Goal: Entertainment & Leisure: Consume media (video, audio)

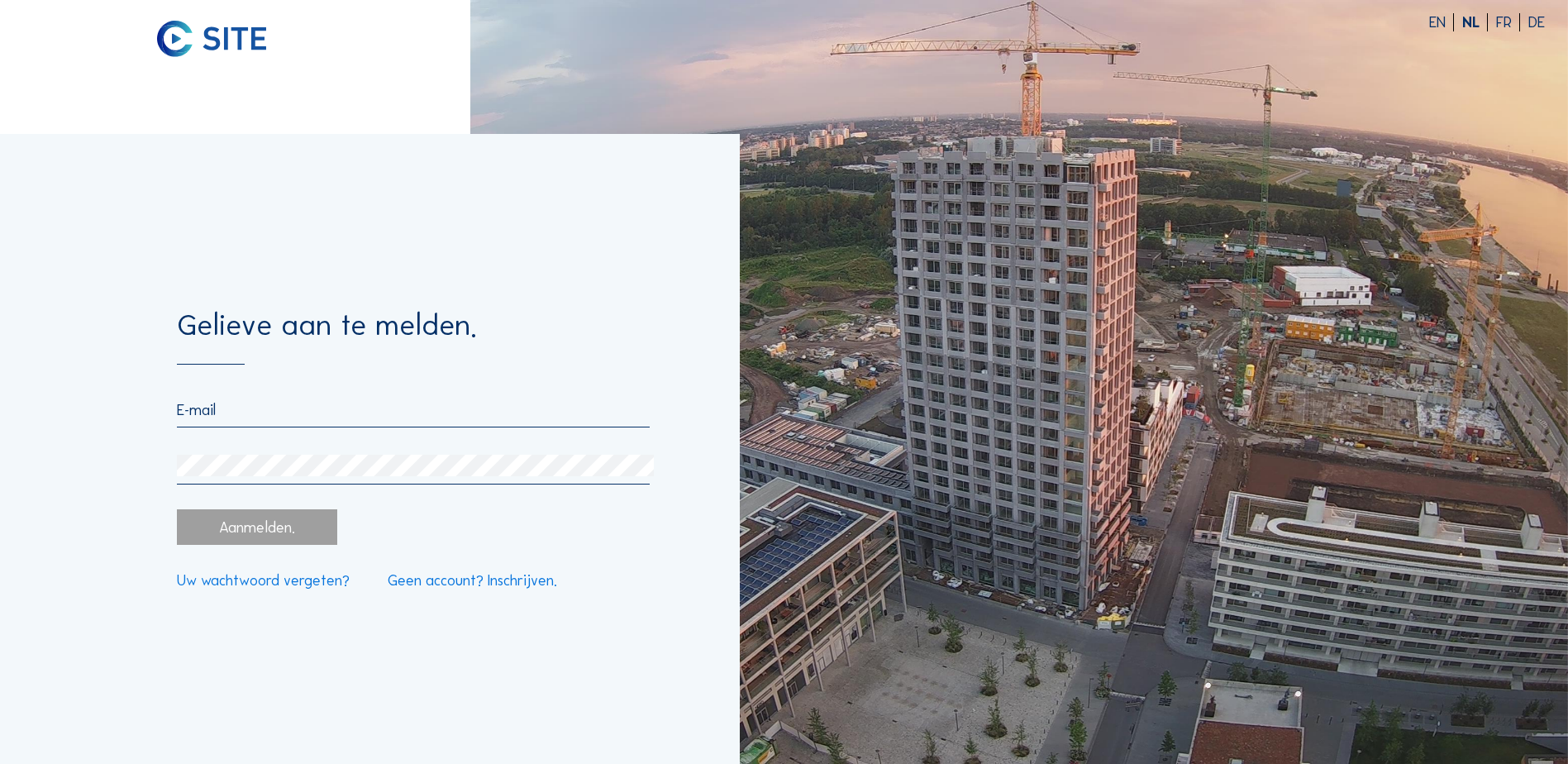
type input "[EMAIL_ADDRESS][DOMAIN_NAME]"
click at [264, 534] on div "Aanmelden." at bounding box center [257, 527] width 159 height 35
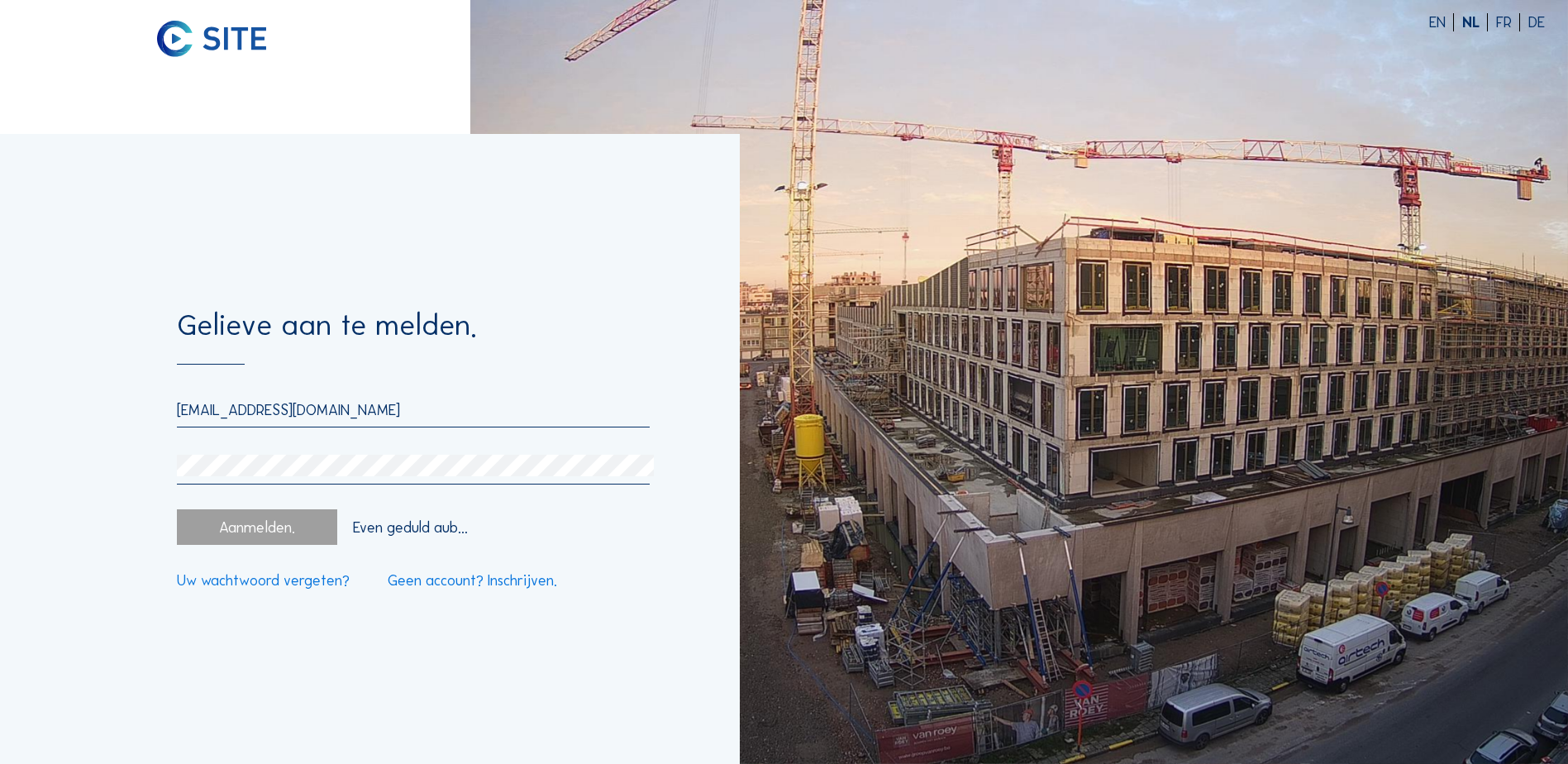
click at [270, 528] on div "Aanmelden." at bounding box center [257, 527] width 159 height 35
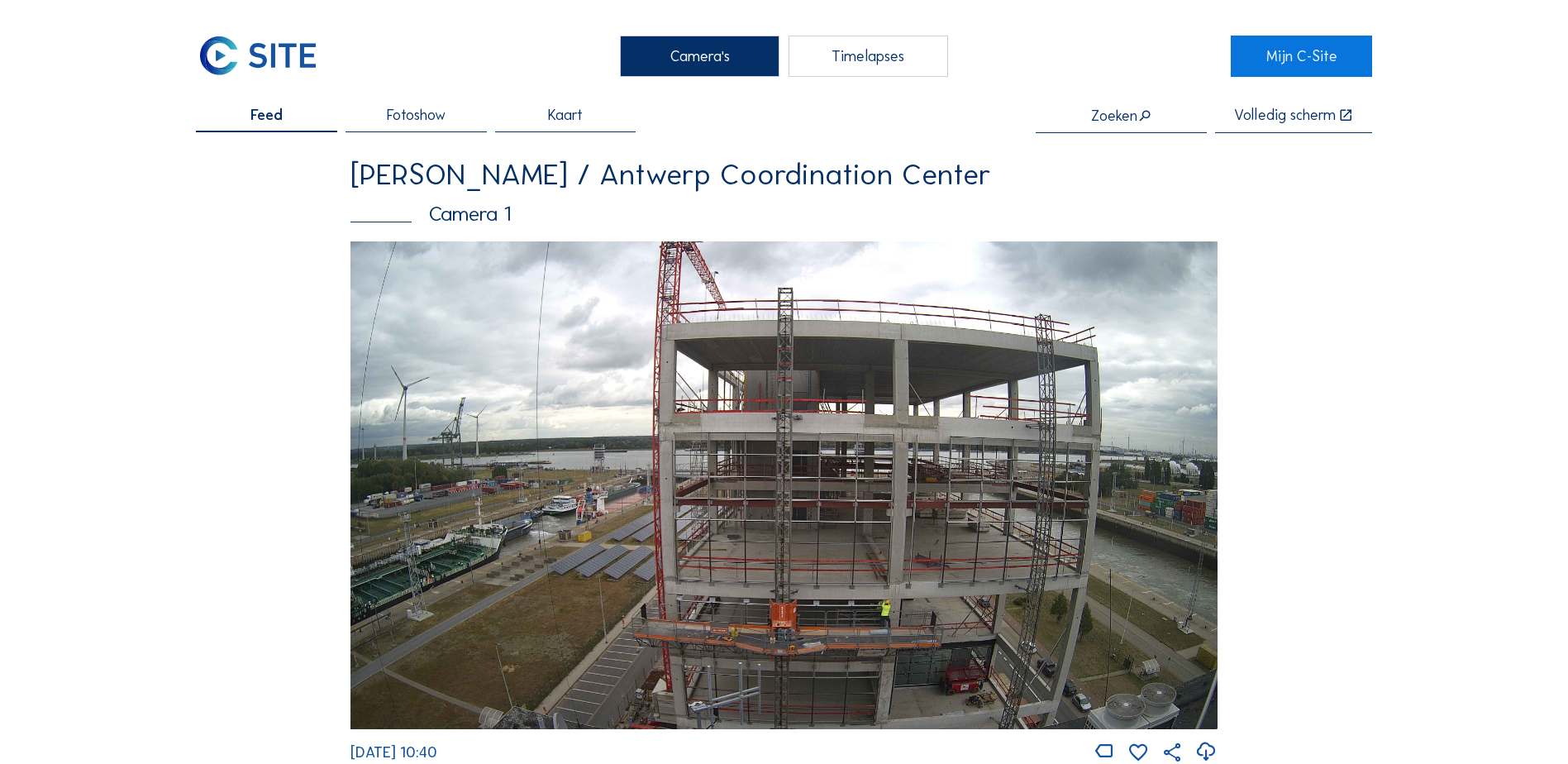
click at [866, 56] on div "Timelapses" at bounding box center [868, 56] width 159 height 42
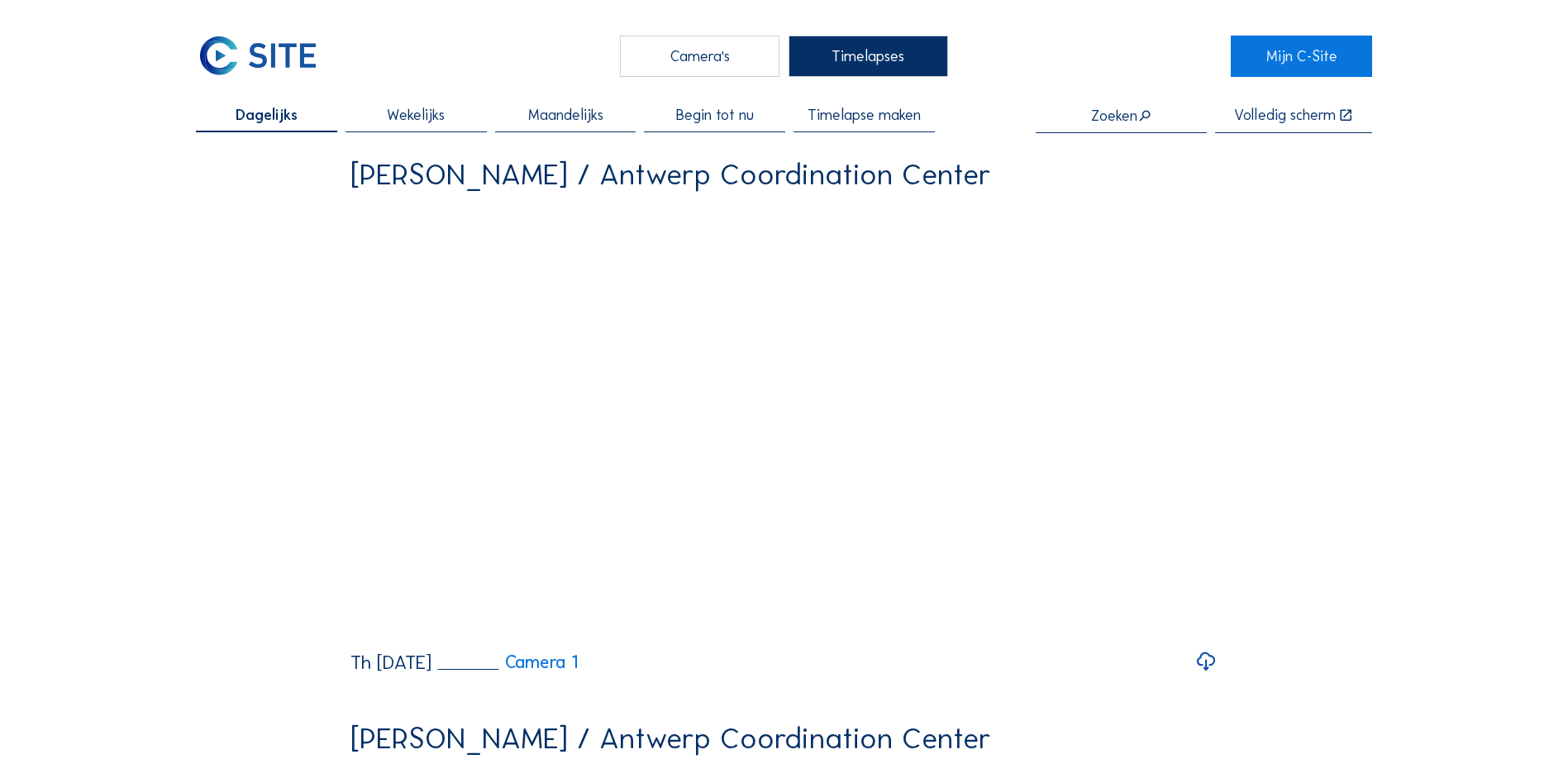
click at [564, 116] on span "Maandelijks" at bounding box center [566, 114] width 75 height 15
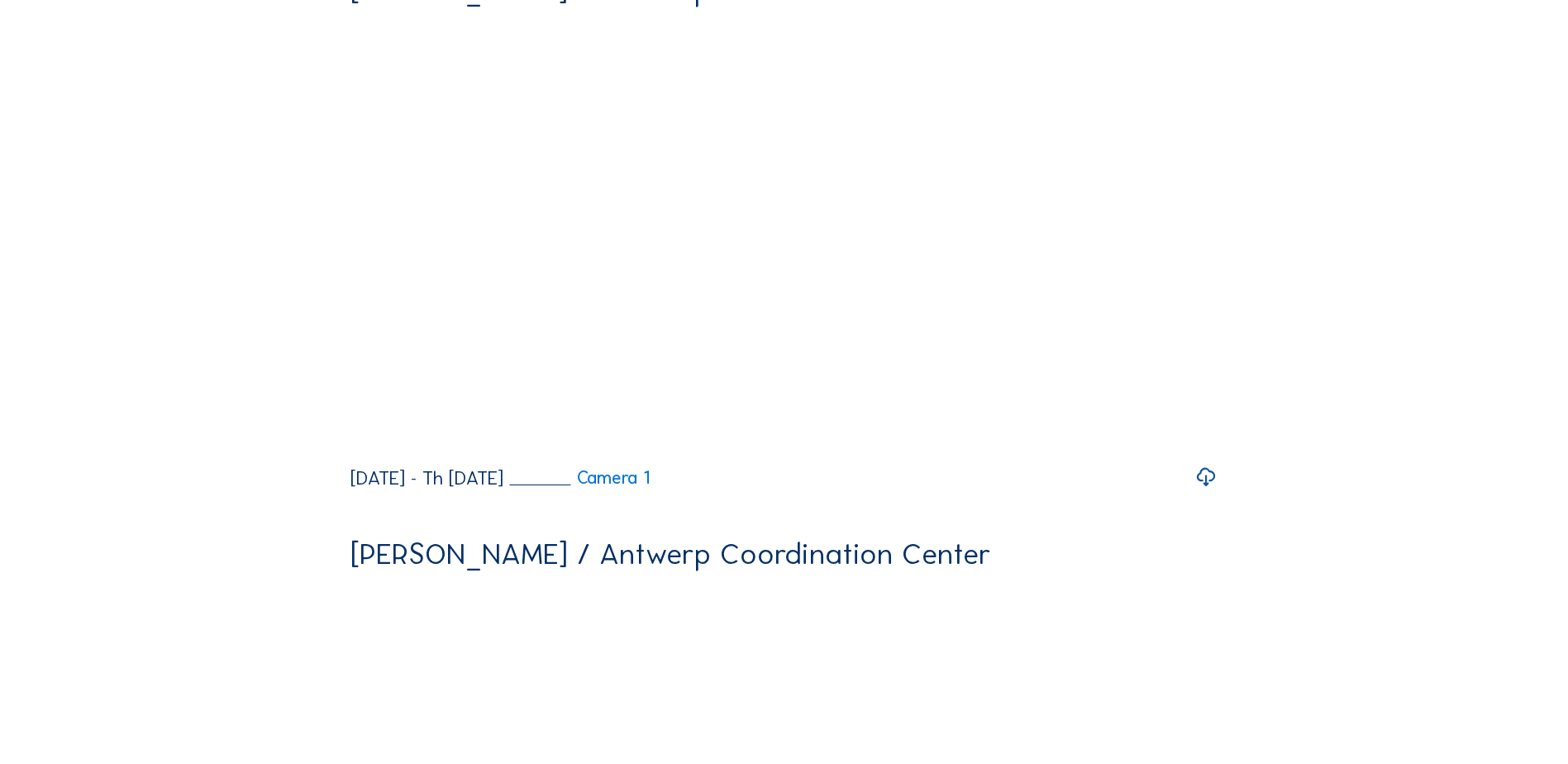
scroll to position [165, 0]
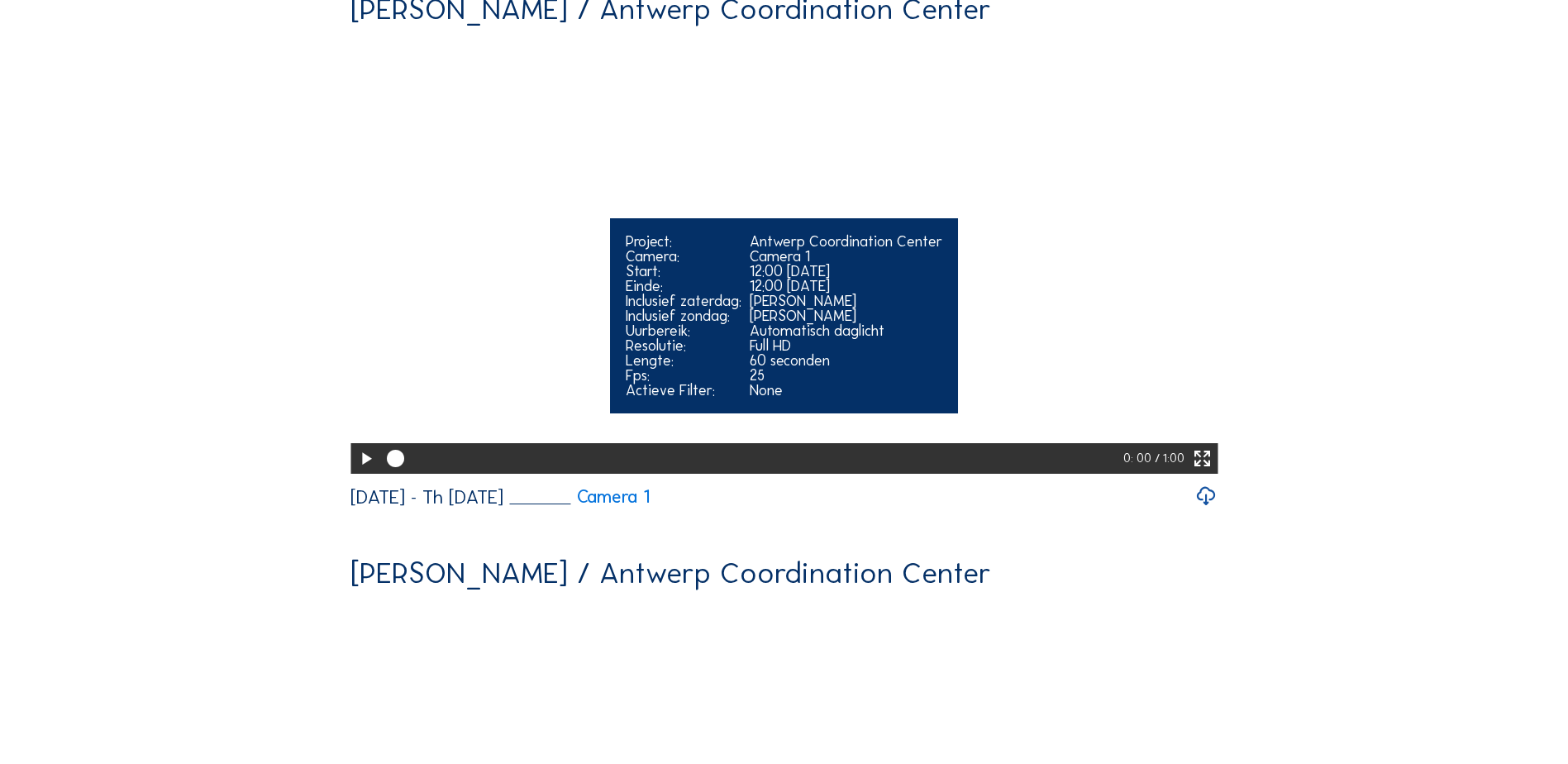
click at [365, 472] on icon at bounding box center [366, 459] width 21 height 26
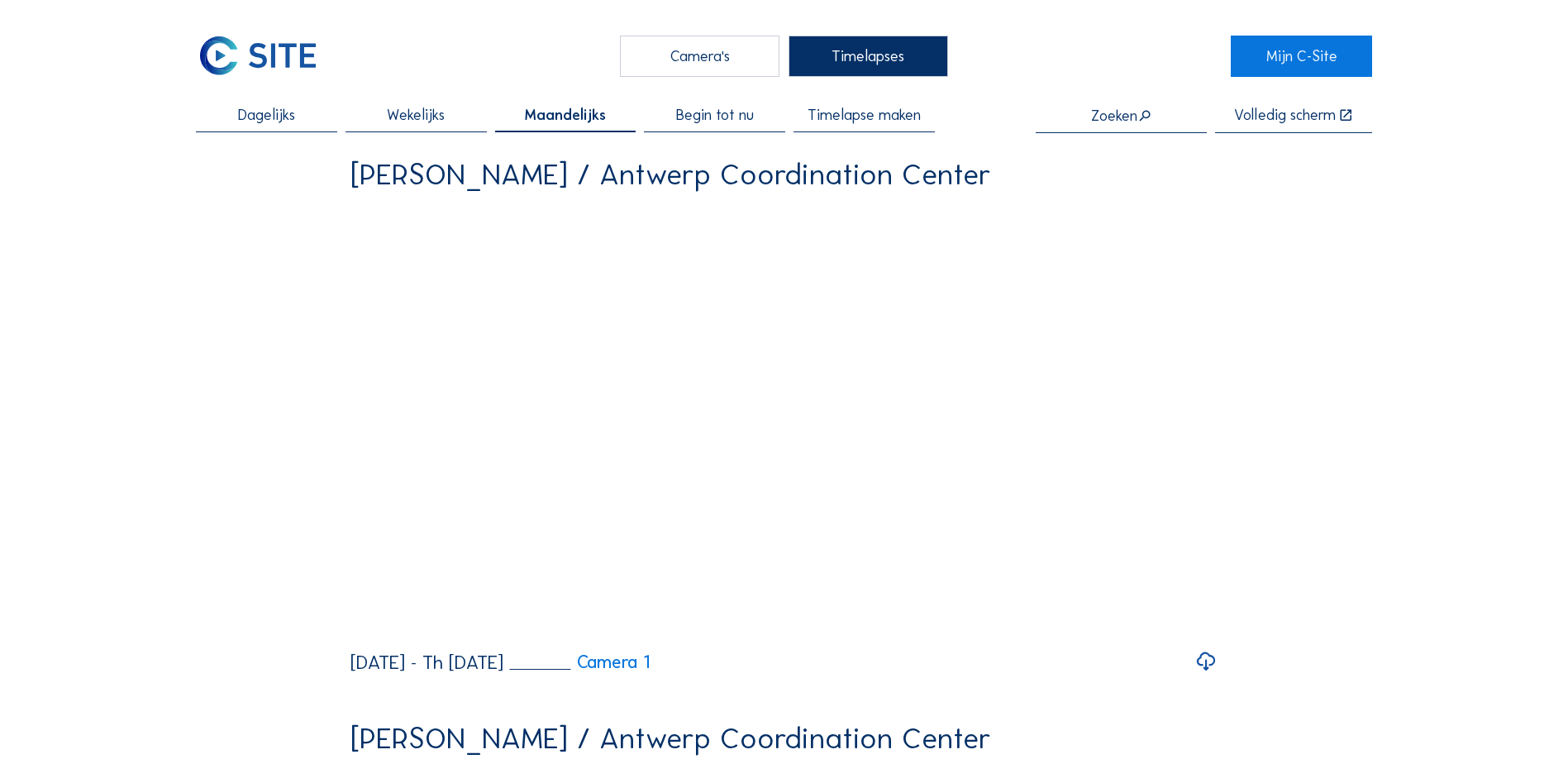
click at [417, 117] on span "Wekelijks" at bounding box center [415, 114] width 58 height 15
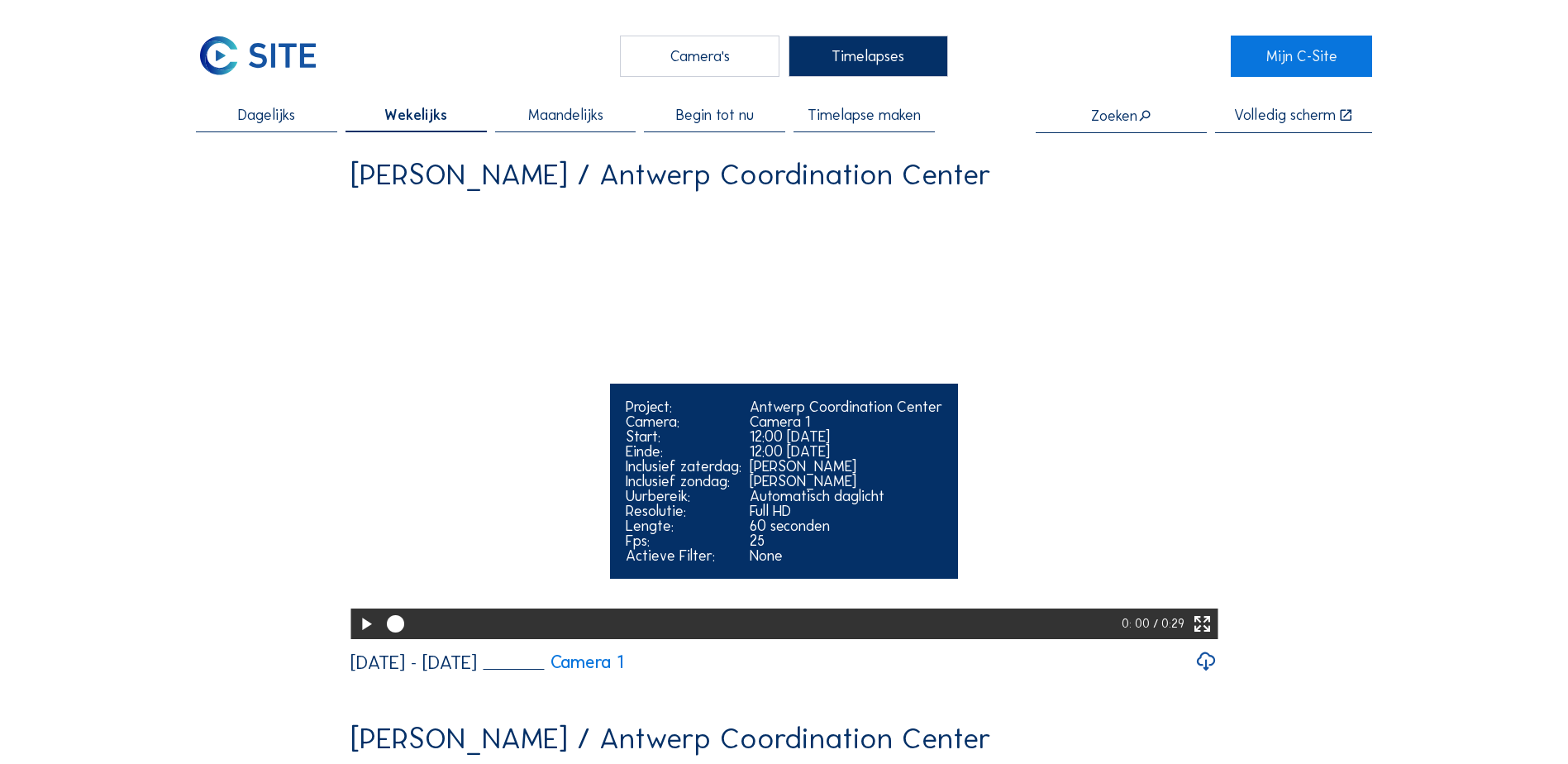
drag, startPoint x: 363, startPoint y: 678, endPoint x: 356, endPoint y: 670, distance: 10.6
click at [362, 638] on icon at bounding box center [366, 625] width 21 height 26
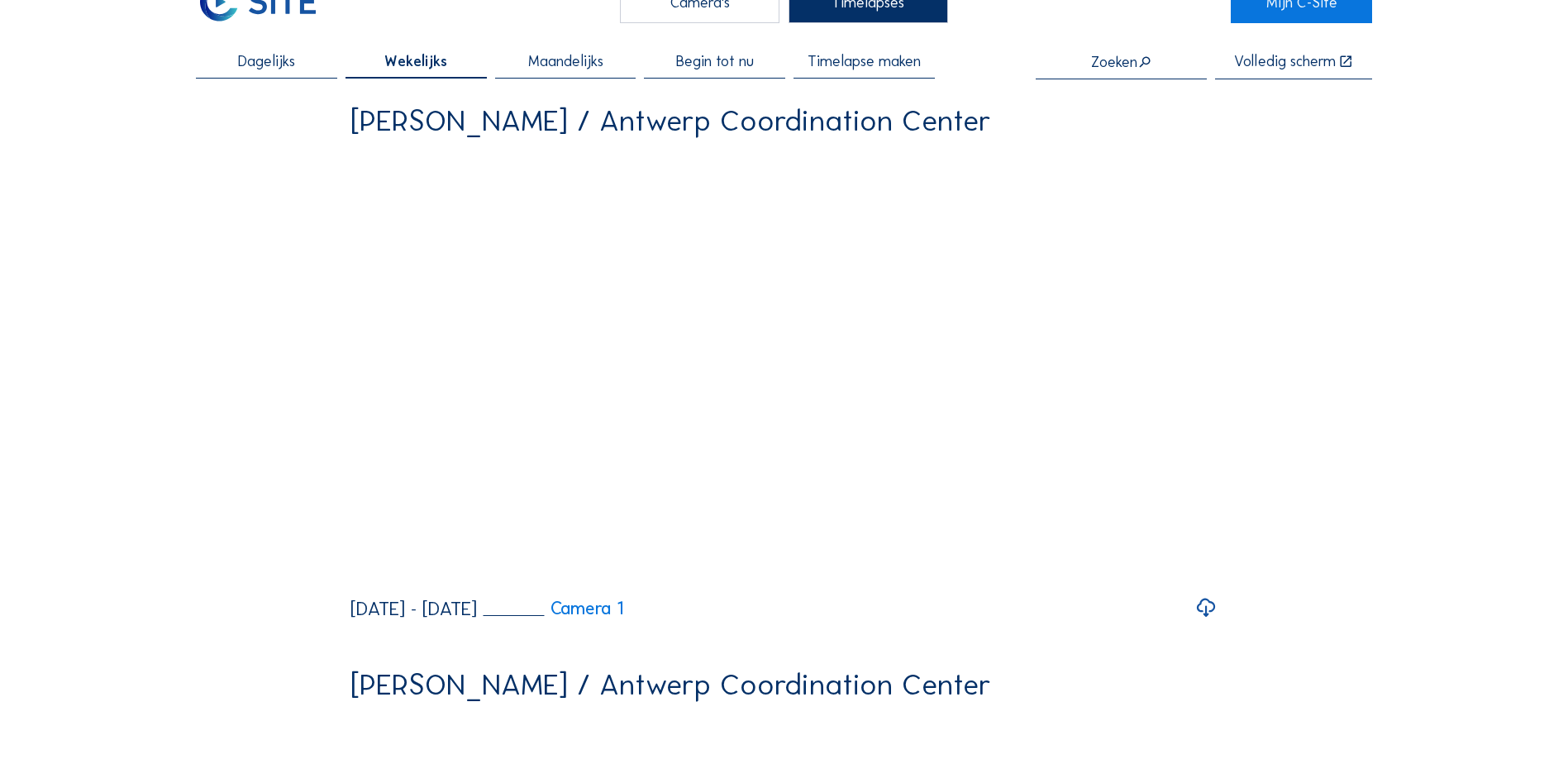
scroll to position [83, 0]
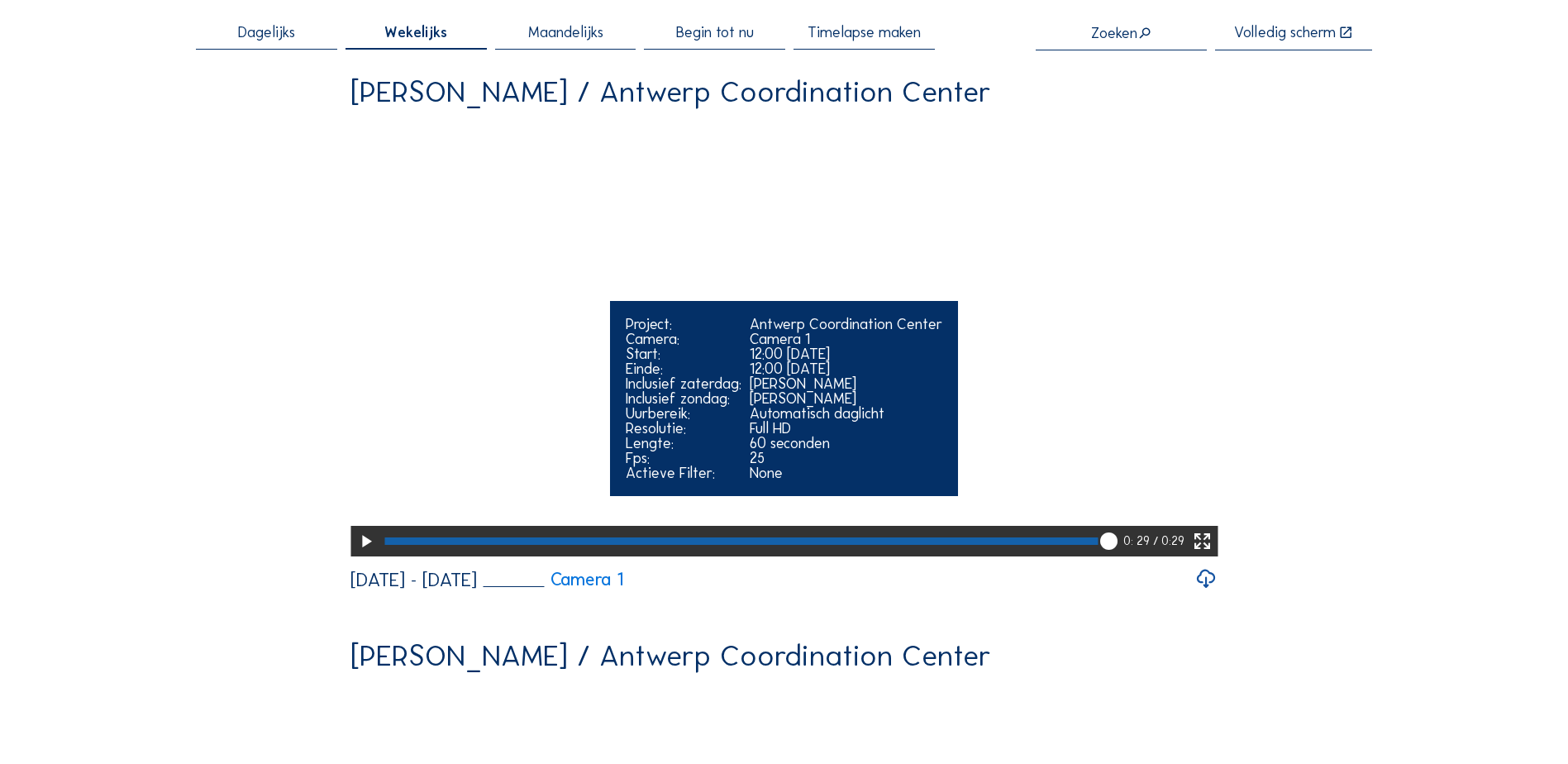
click at [361, 555] on icon at bounding box center [366, 543] width 21 height 26
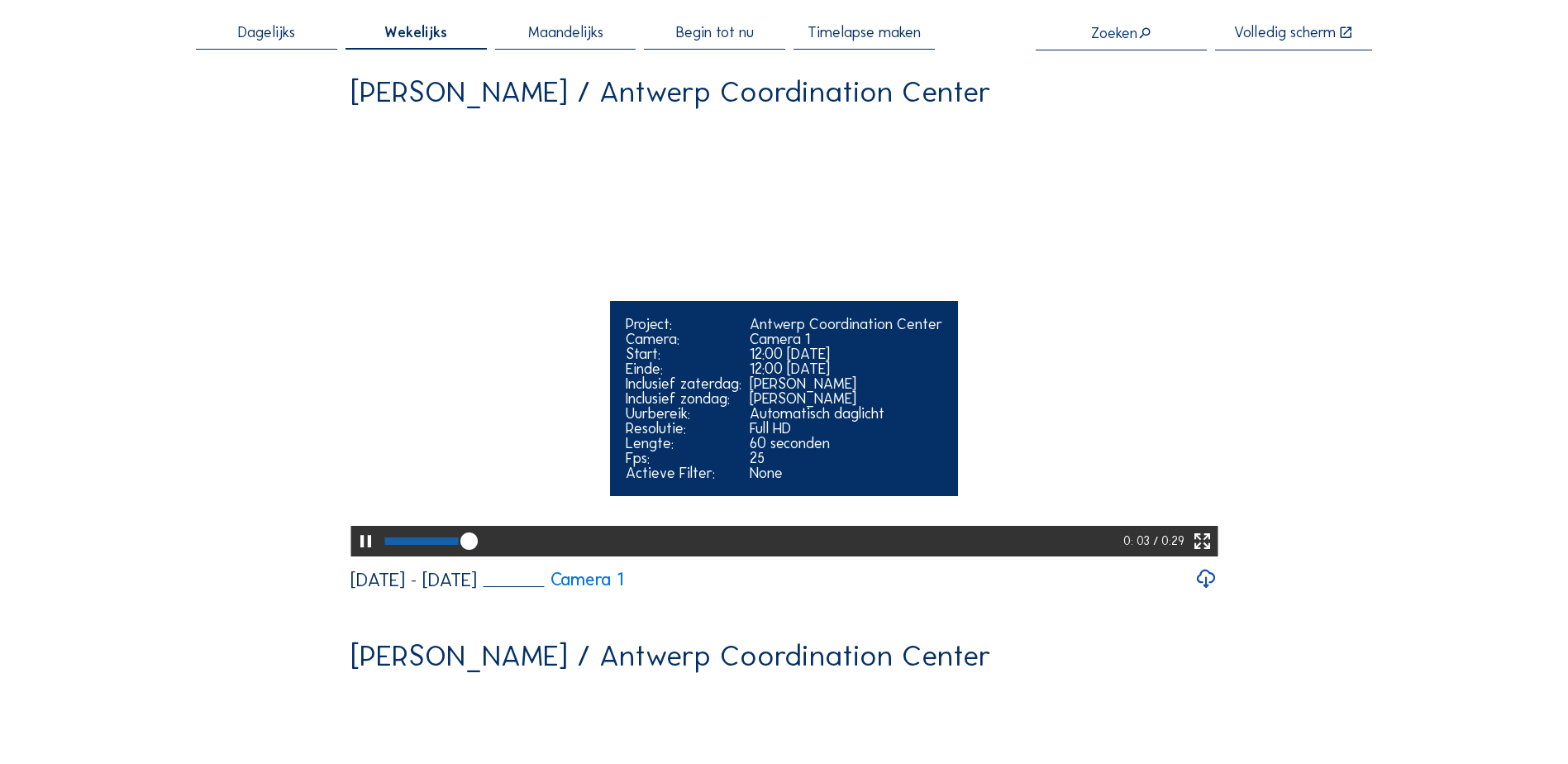
click at [498, 556] on div at bounding box center [752, 541] width 743 height 30
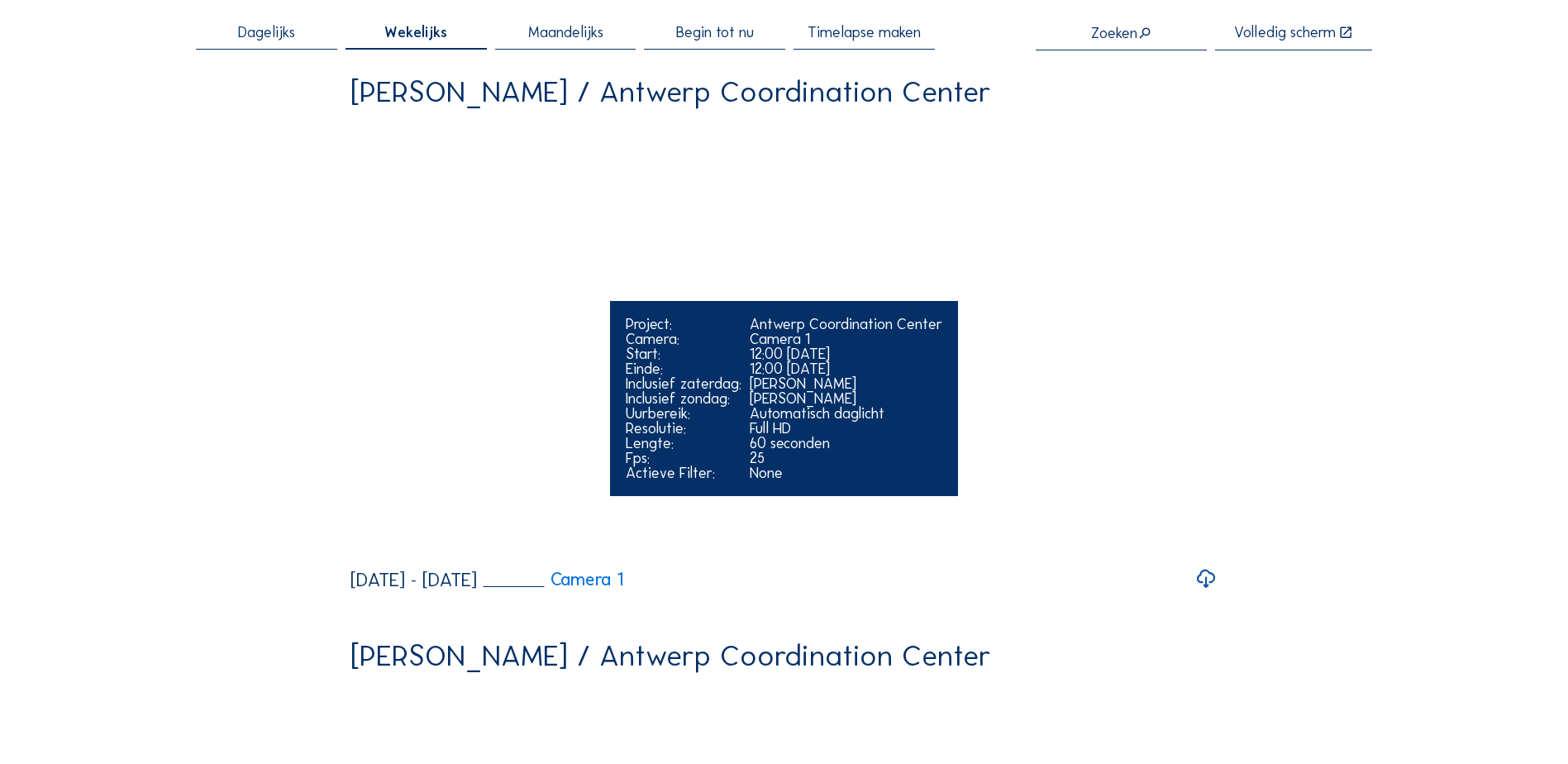
click at [365, 555] on video "Your browser does not support the video tag." at bounding box center [784, 338] width 867 height 434
click at [363, 557] on div "Your browser does not support the video tag. Project: Antwerp Coordination Cent…" at bounding box center [784, 339] width 867 height 437
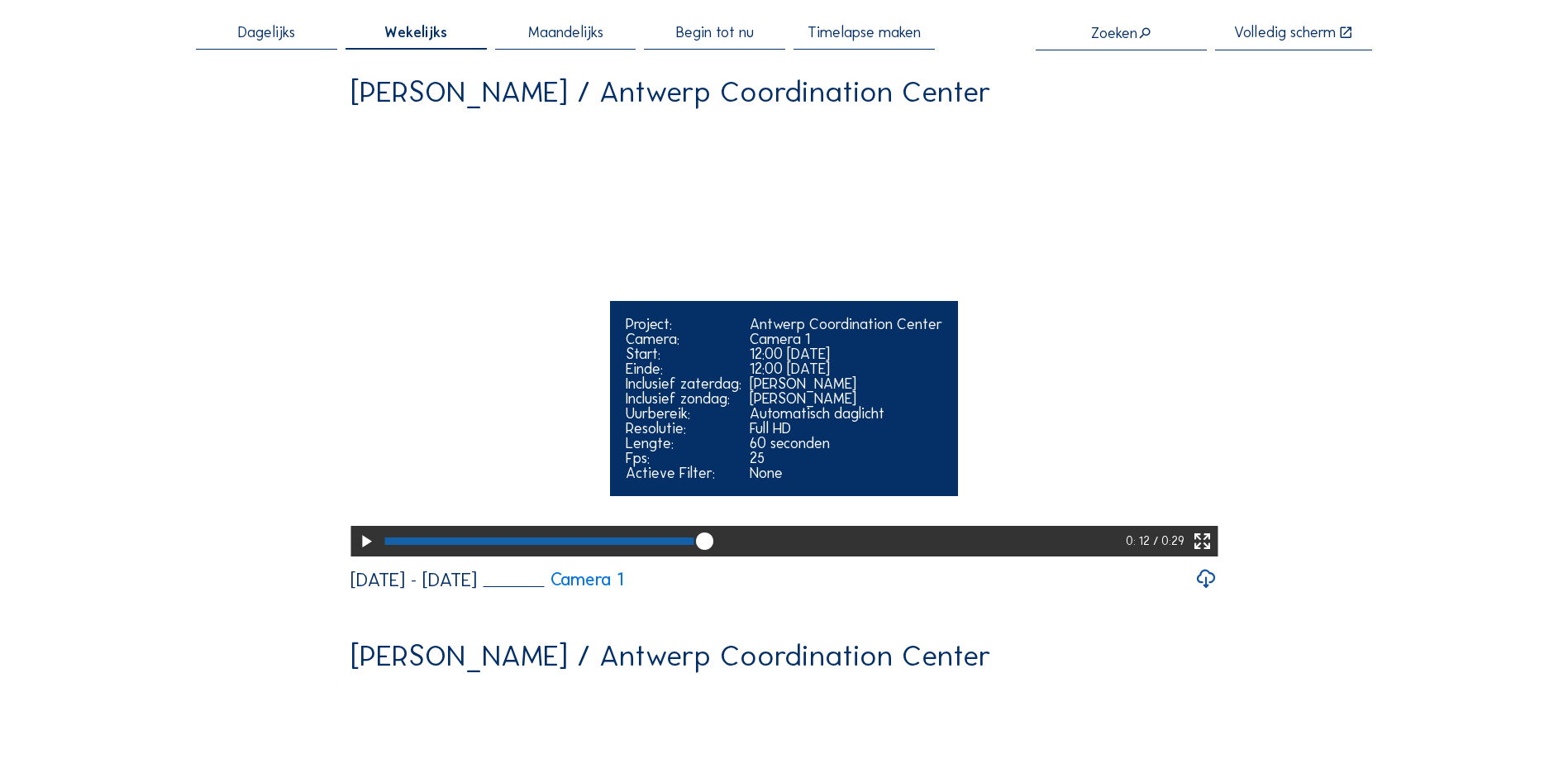
click at [363, 555] on icon at bounding box center [366, 543] width 21 height 26
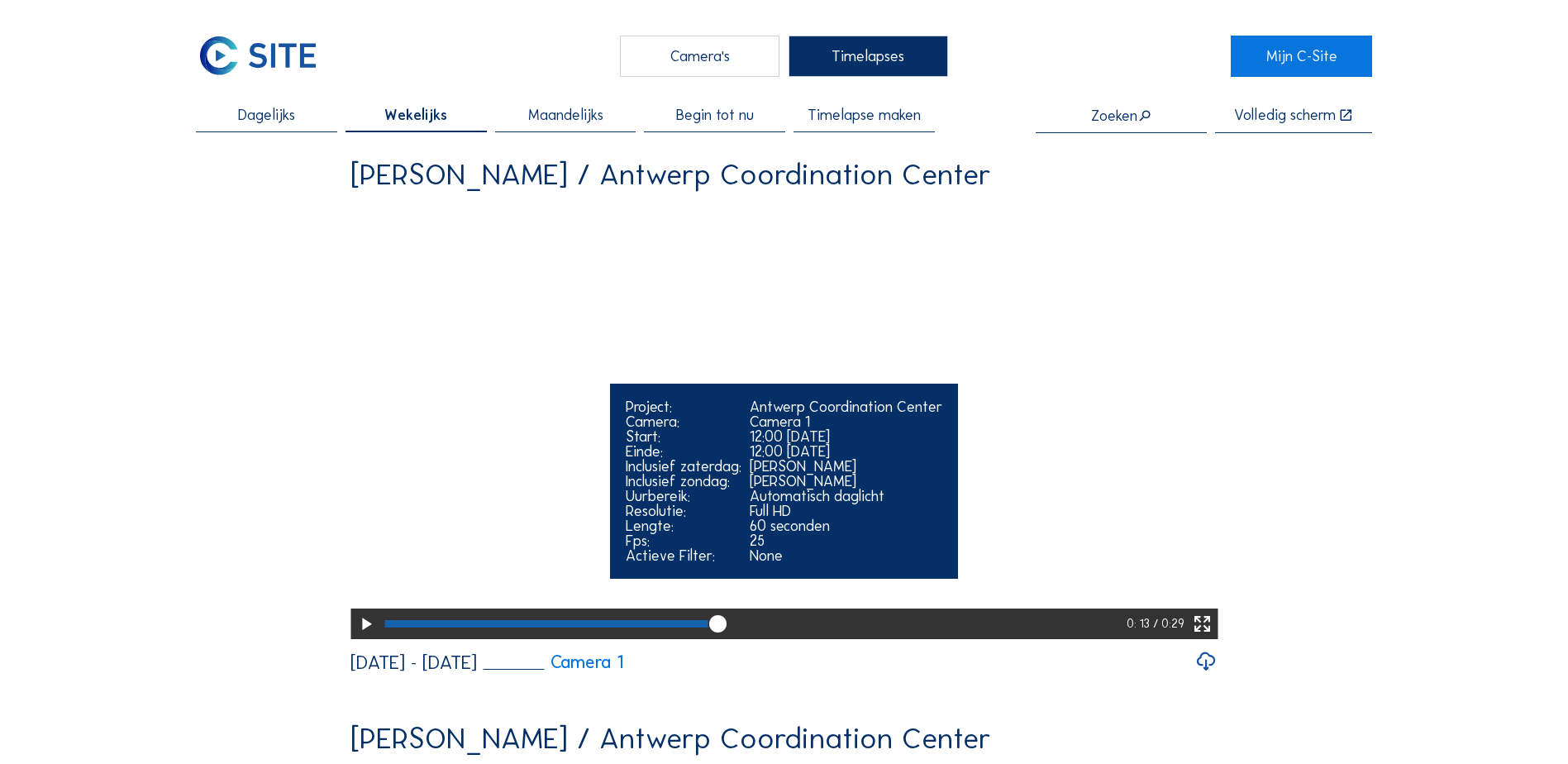
click at [360, 638] on icon at bounding box center [366, 625] width 21 height 26
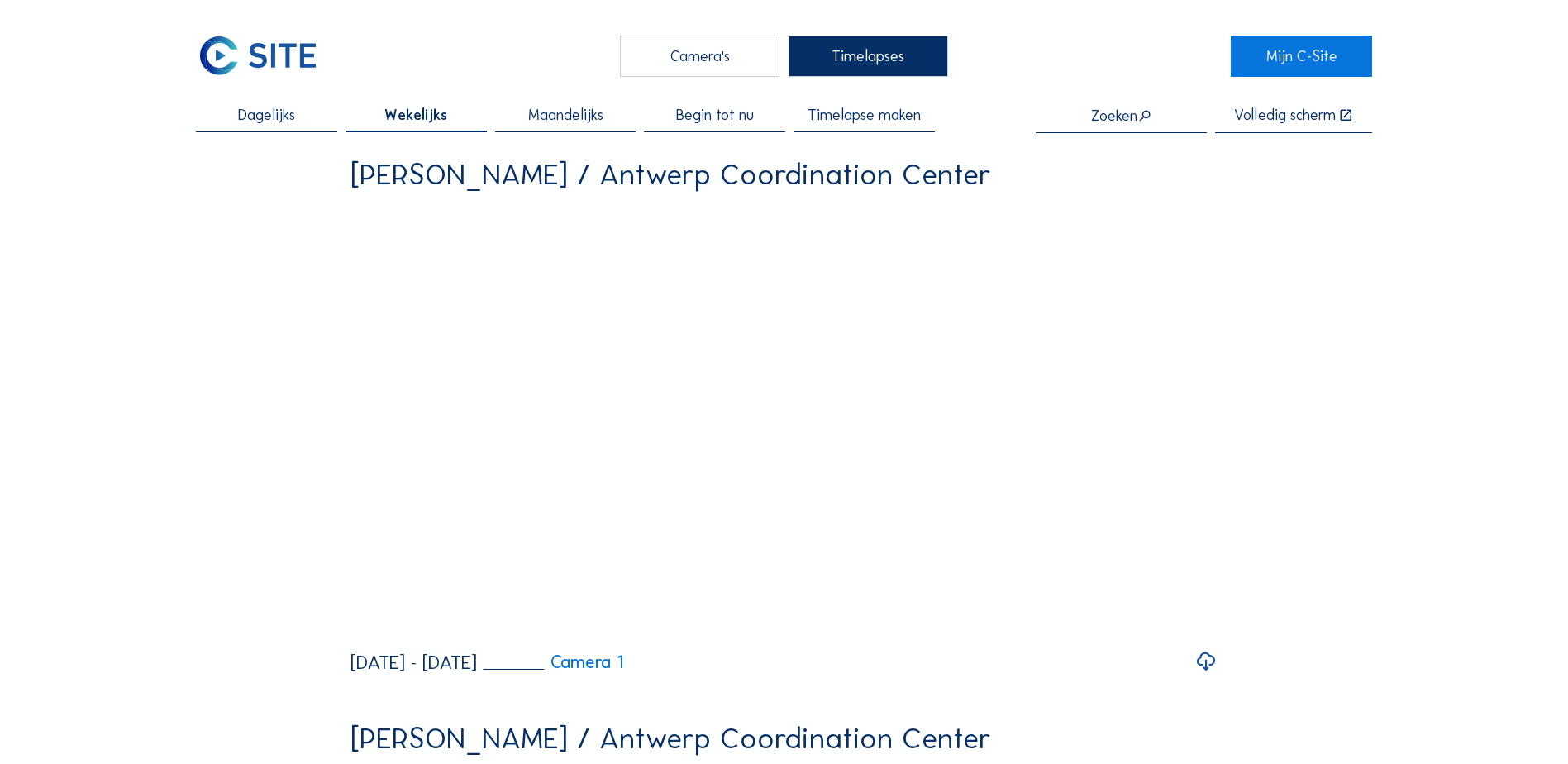
click at [261, 113] on span "Dagelijks" at bounding box center [266, 114] width 57 height 15
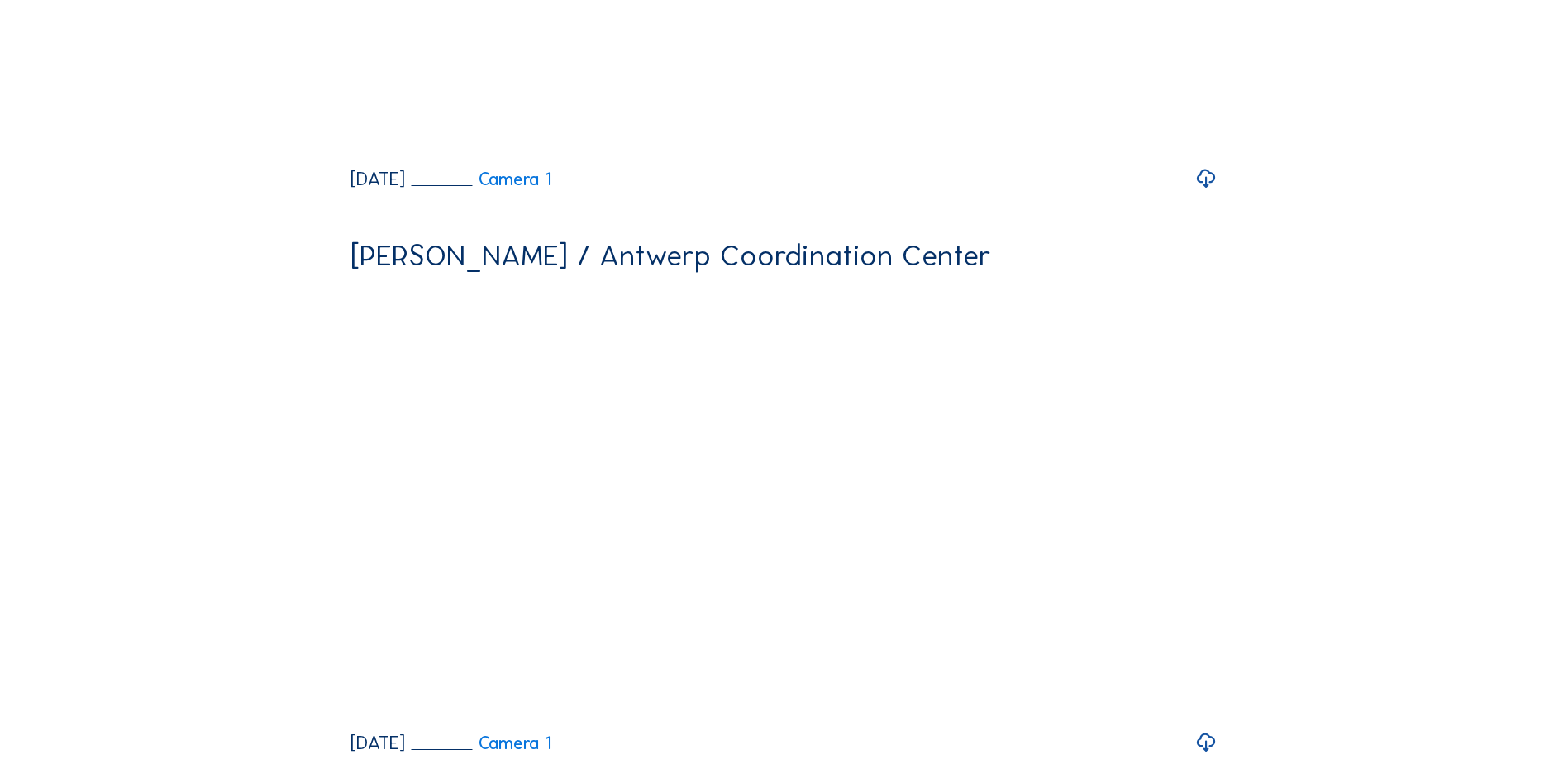
scroll to position [1571, 0]
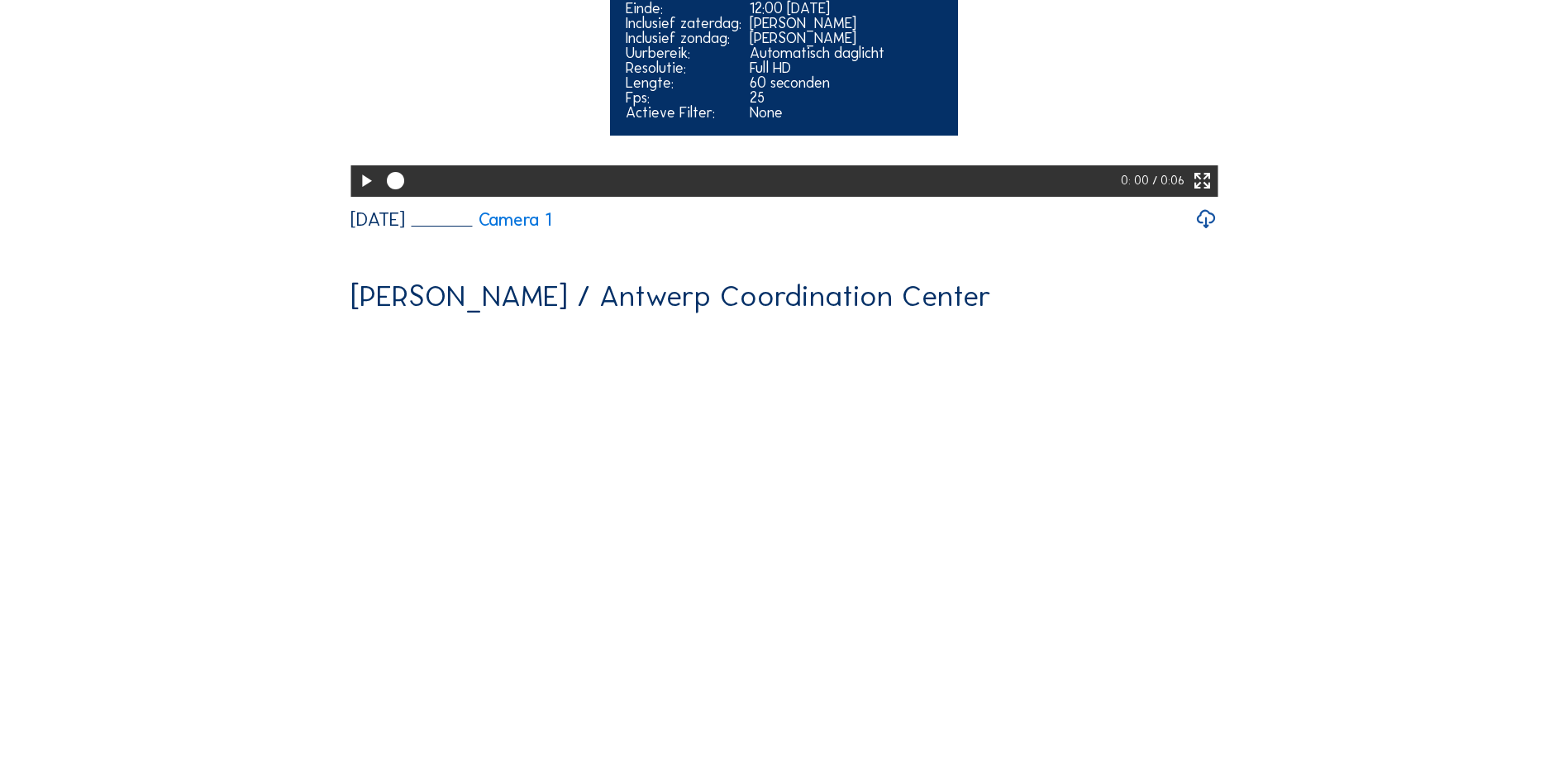
click at [360, 195] on icon at bounding box center [366, 182] width 21 height 26
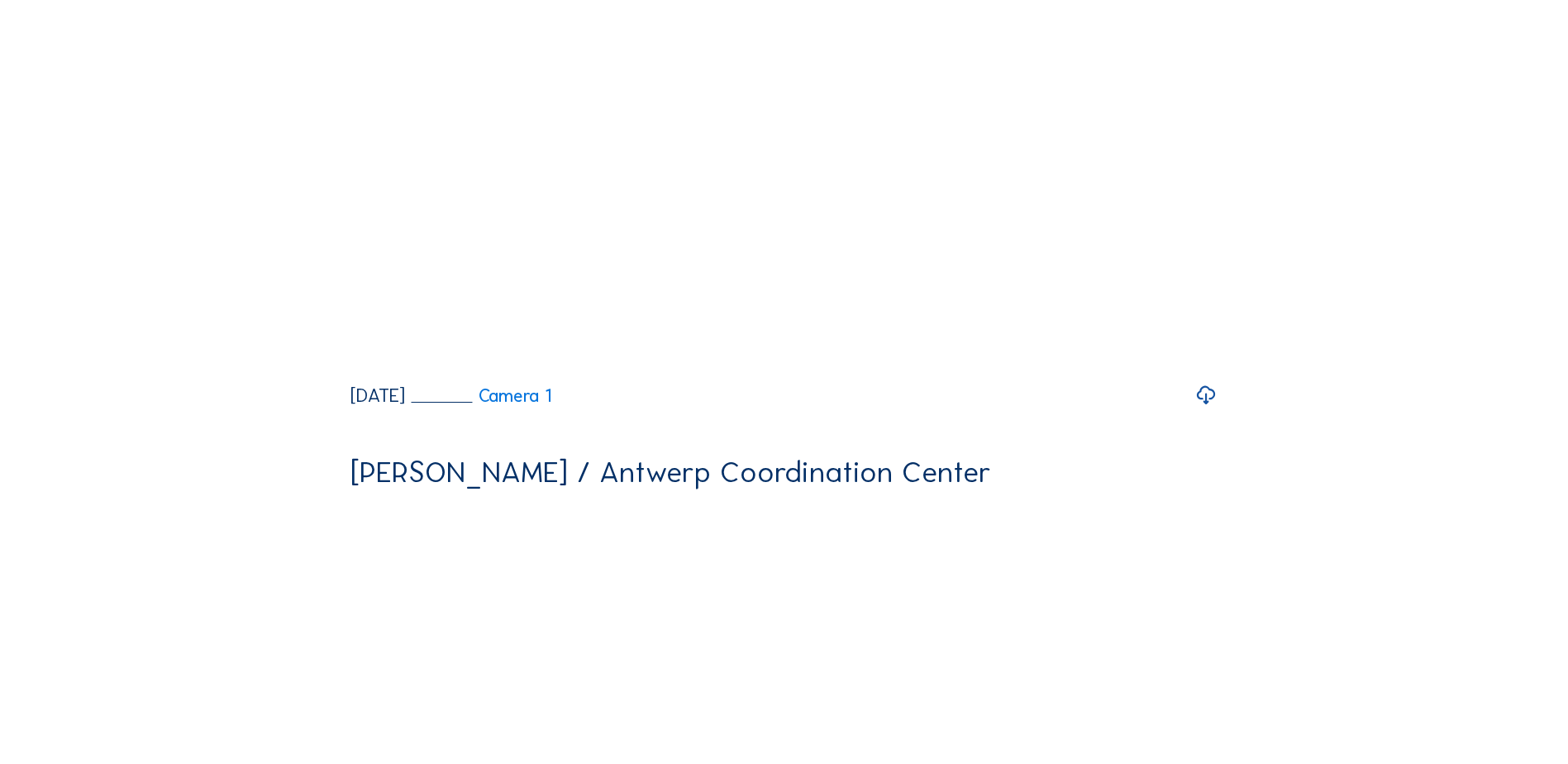
scroll to position [1985, 0]
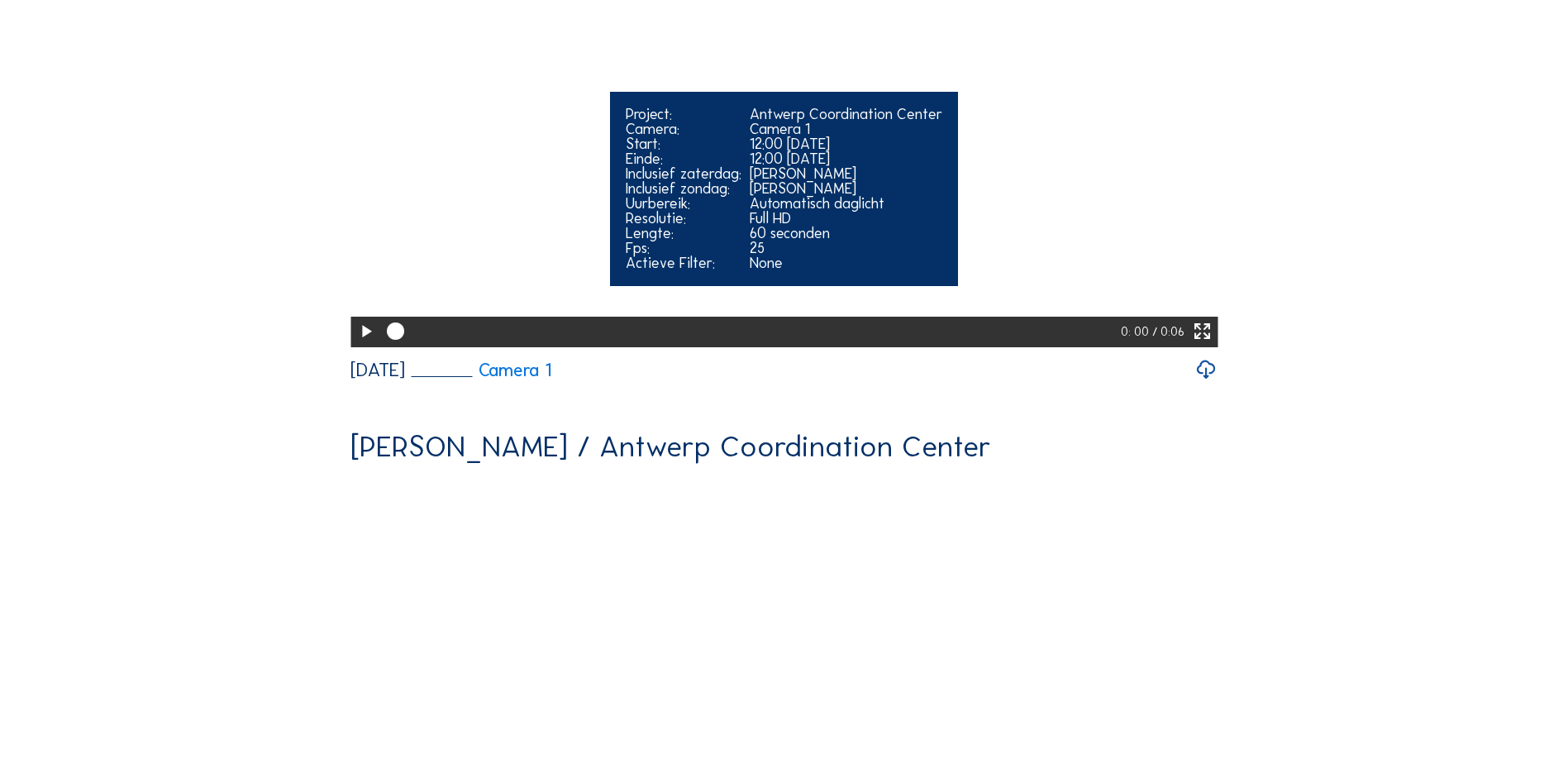
click at [362, 345] on icon at bounding box center [366, 332] width 21 height 26
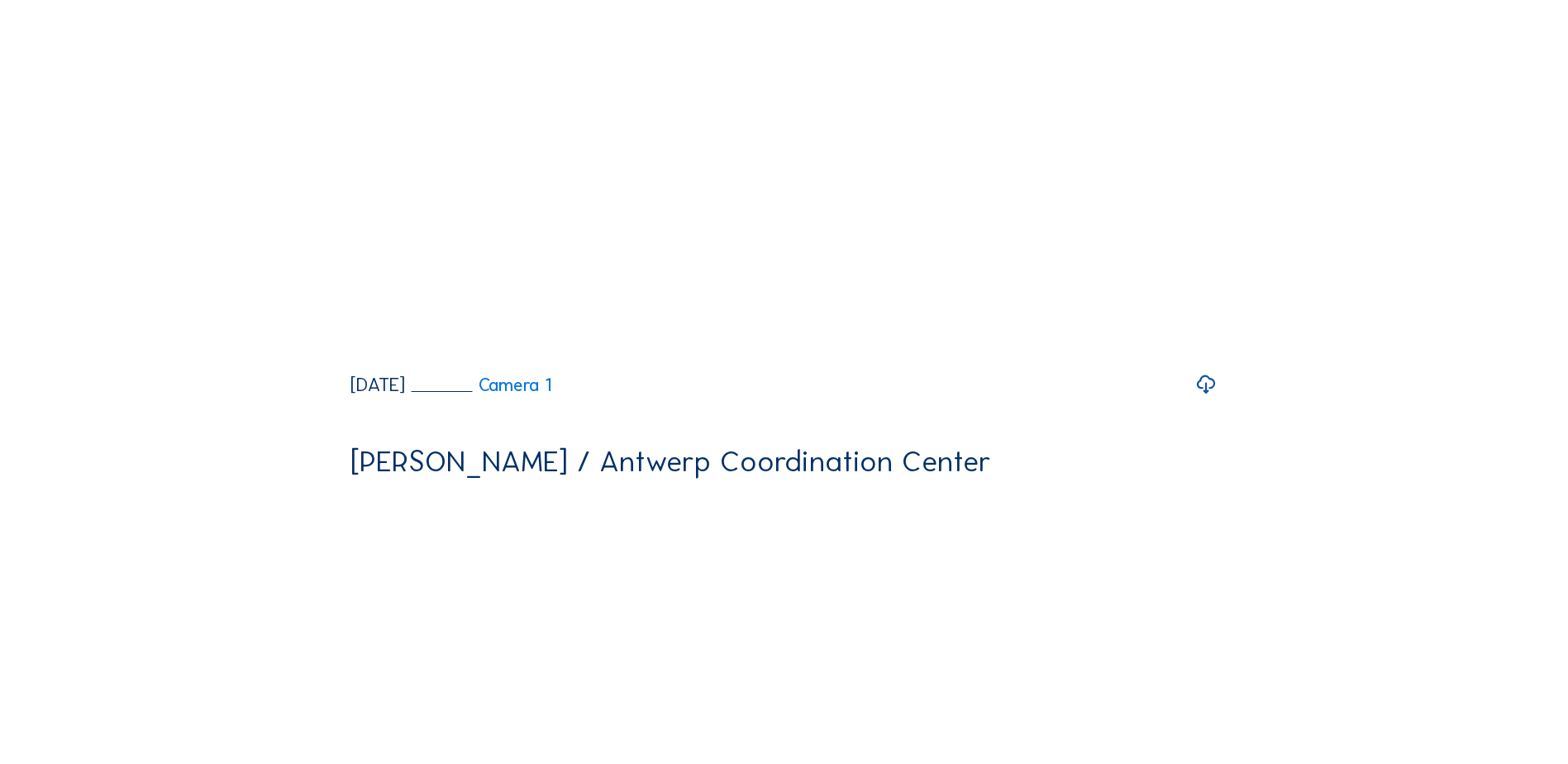
scroll to position [1323, 0]
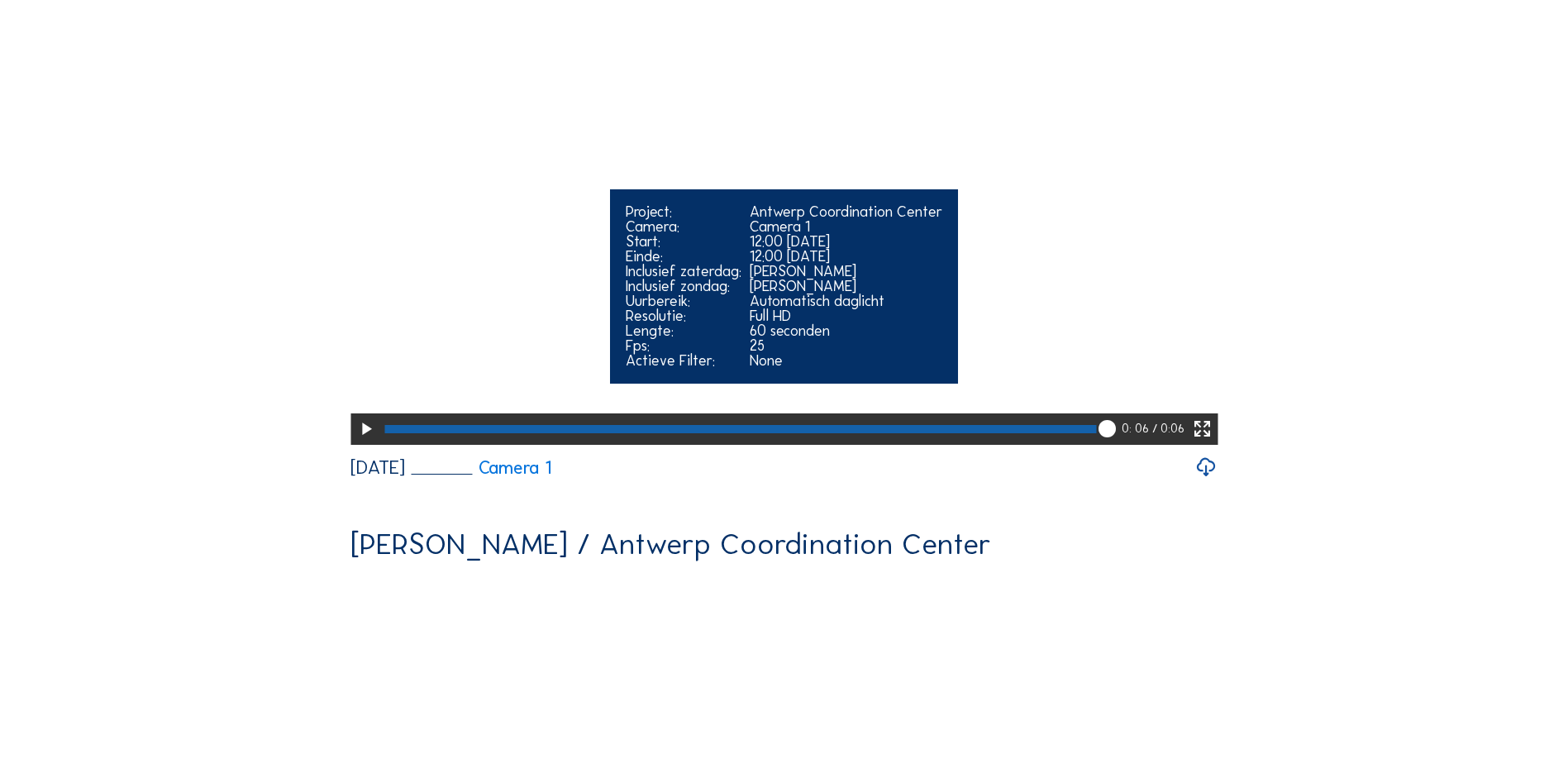
click at [362, 442] on icon at bounding box center [366, 430] width 21 height 26
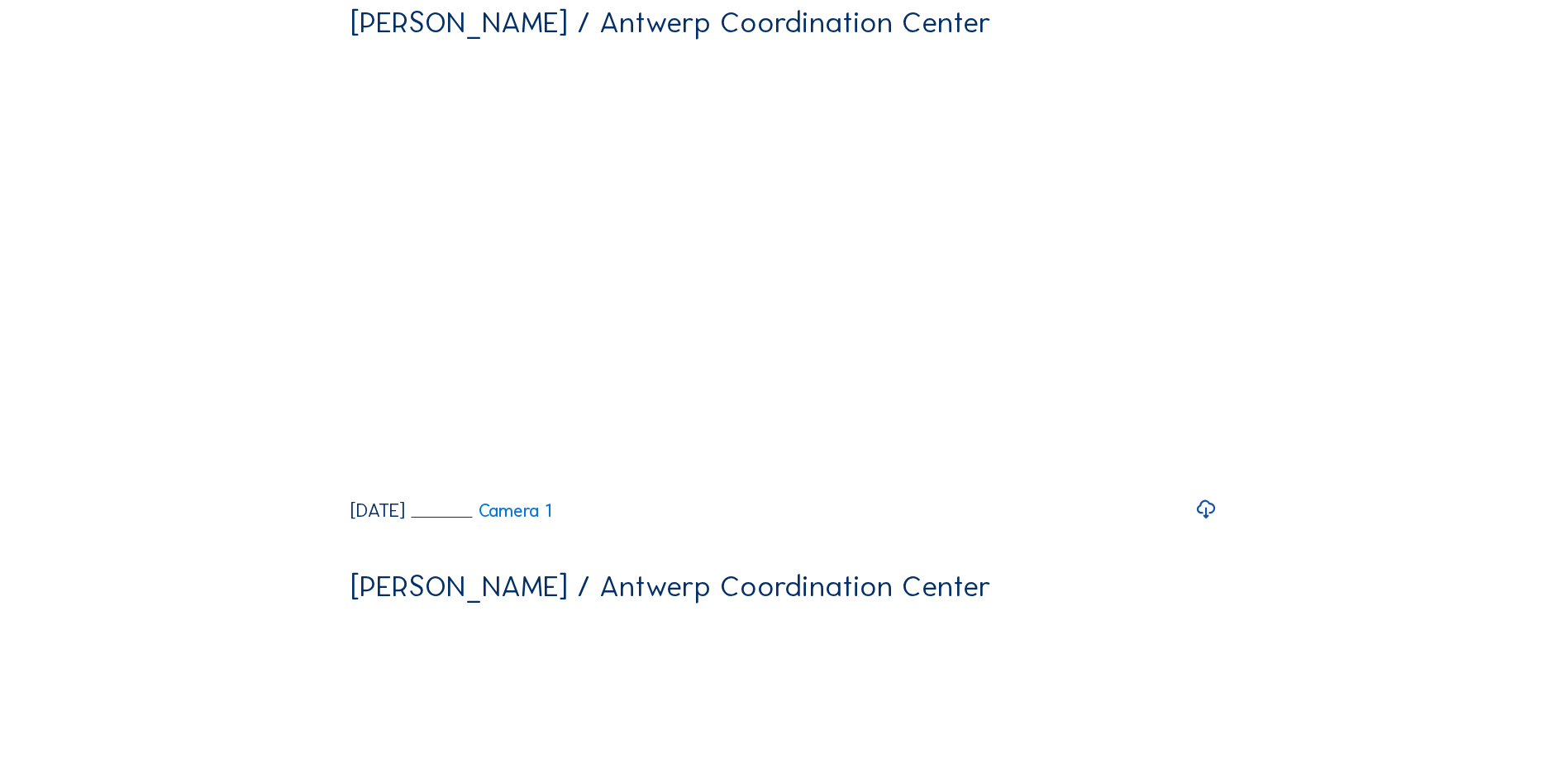
scroll to position [744, 0]
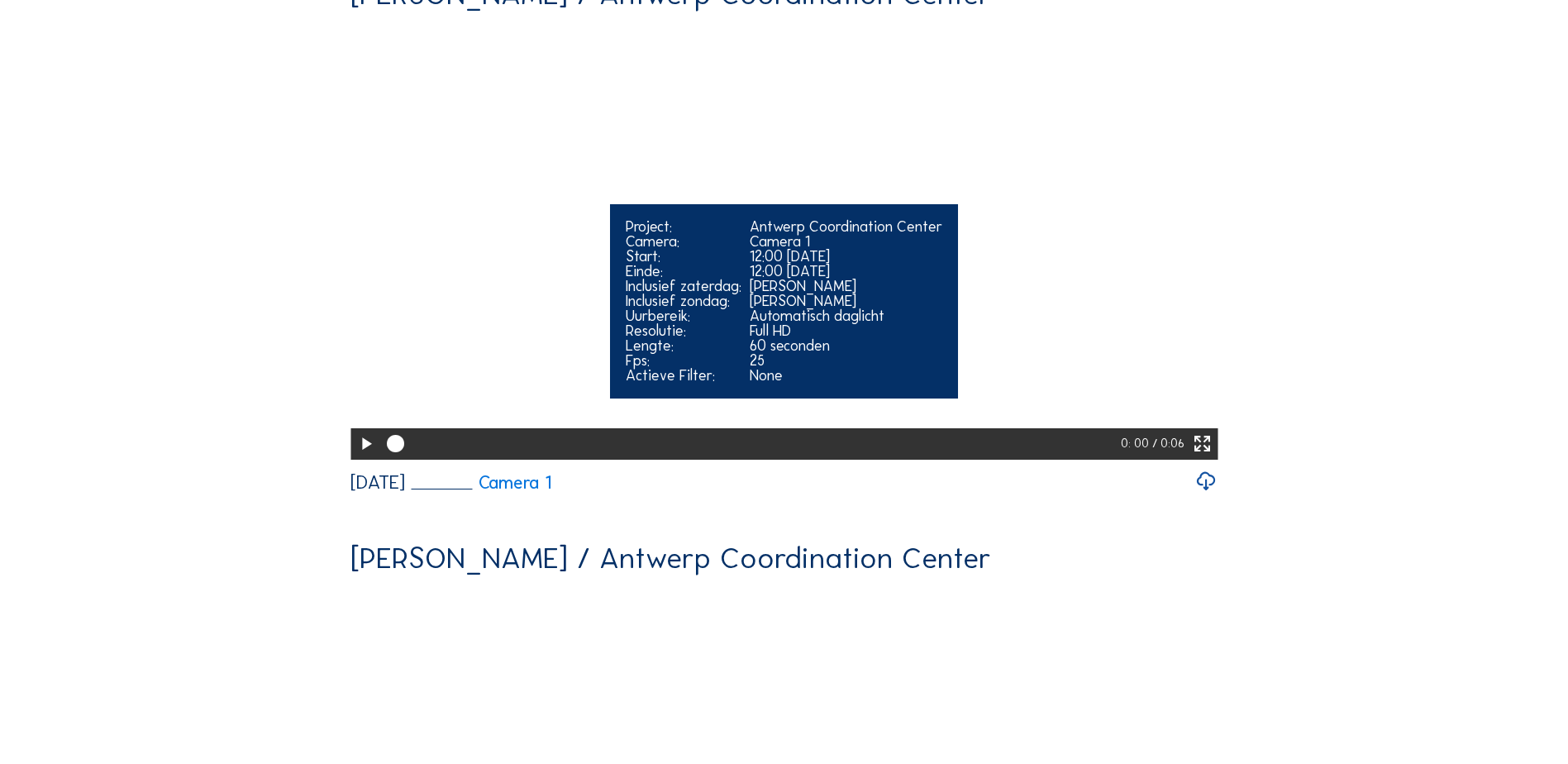
click at [359, 458] on icon at bounding box center [366, 445] width 21 height 26
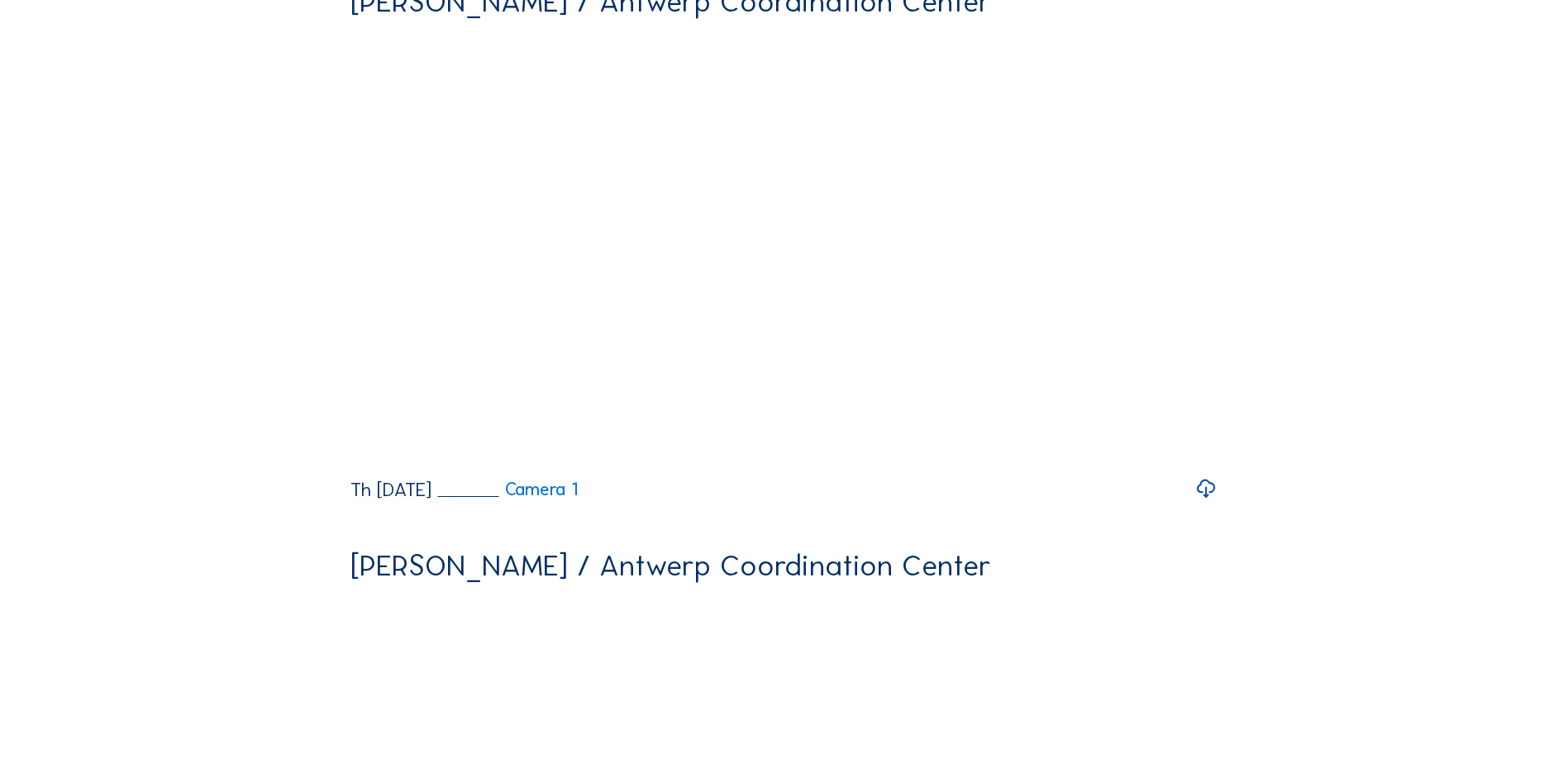
scroll to position [165, 0]
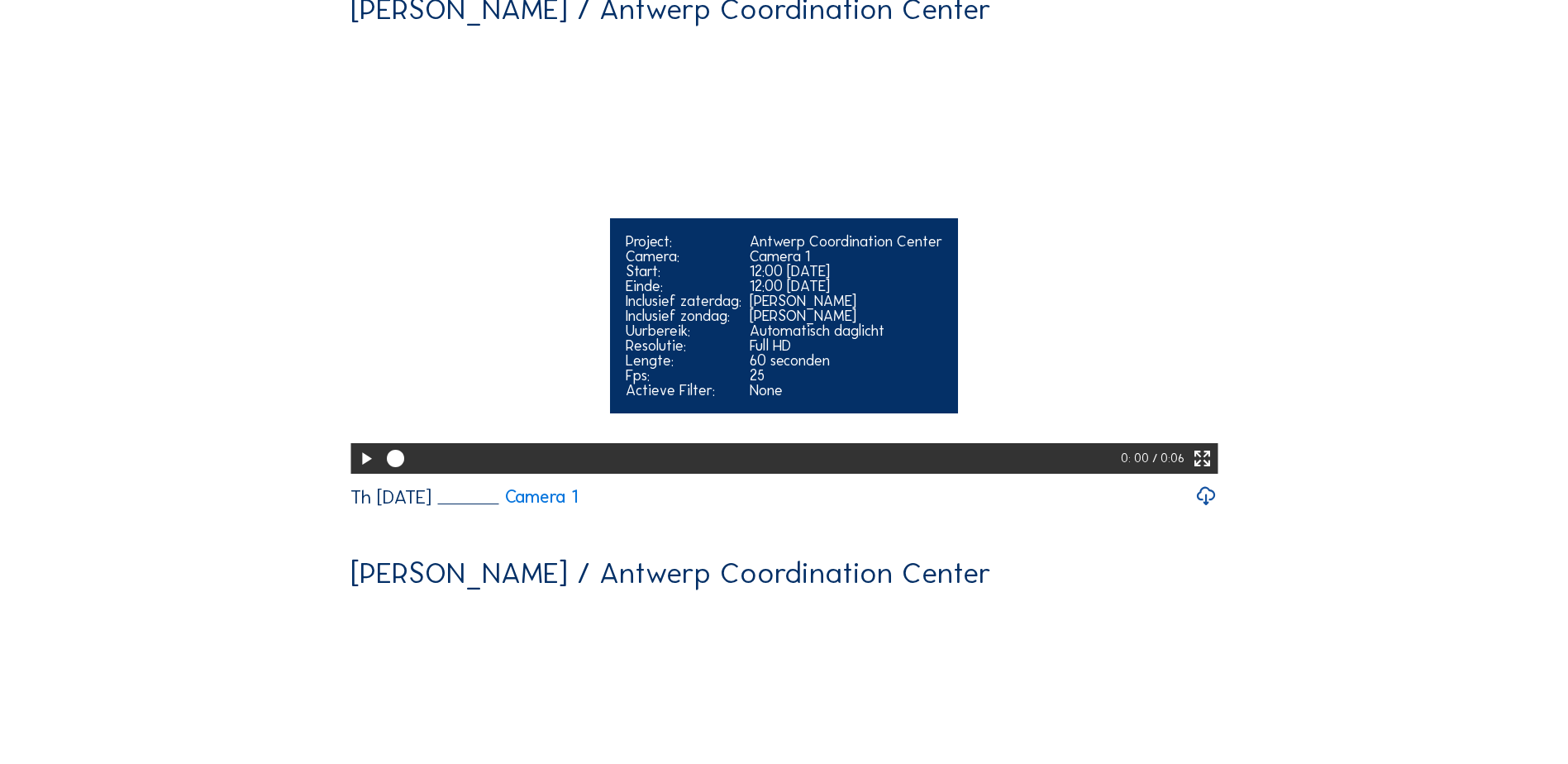
click at [358, 472] on icon at bounding box center [366, 459] width 21 height 26
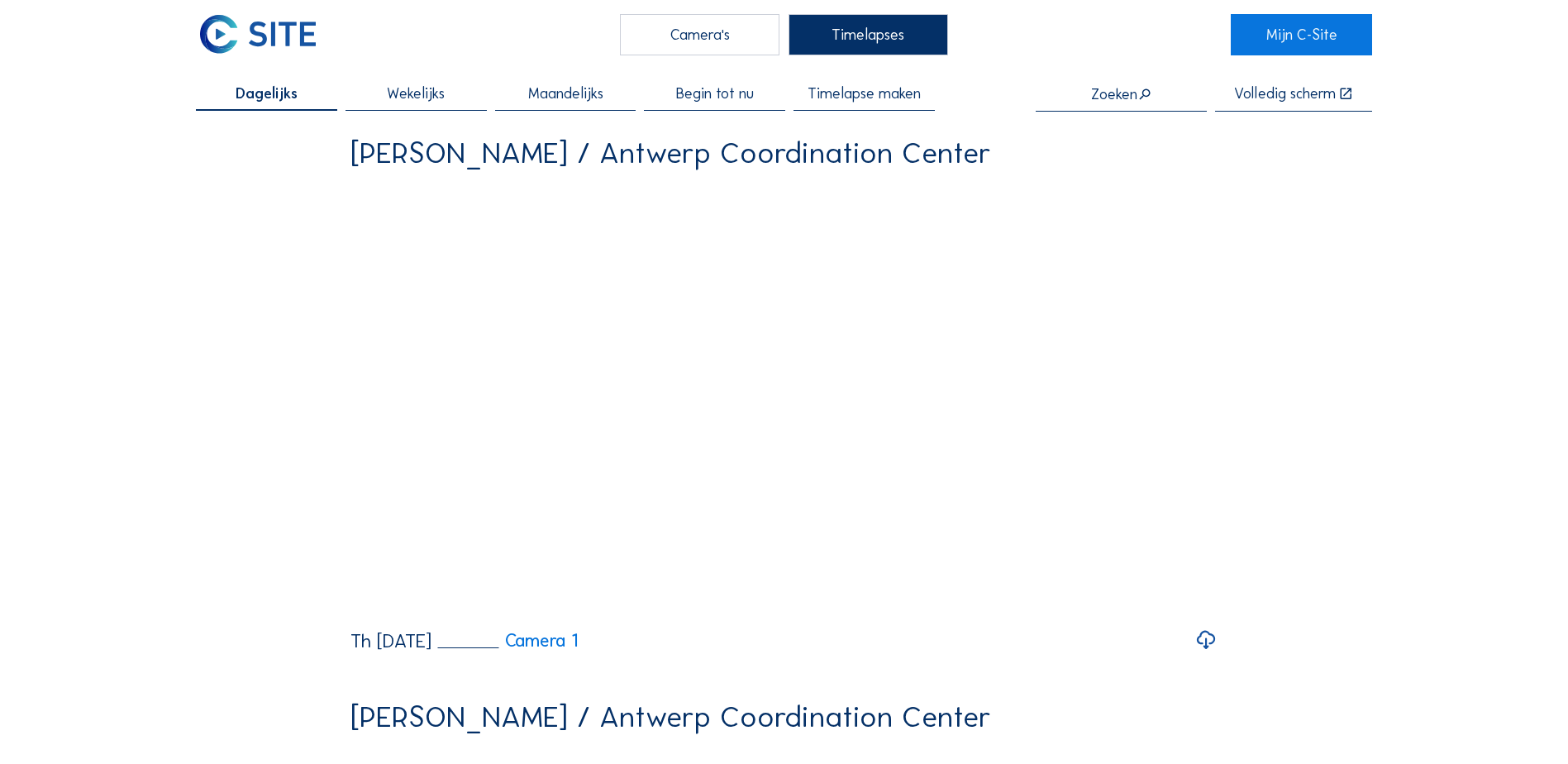
scroll to position [0, 0]
